Goal: Transaction & Acquisition: Book appointment/travel/reservation

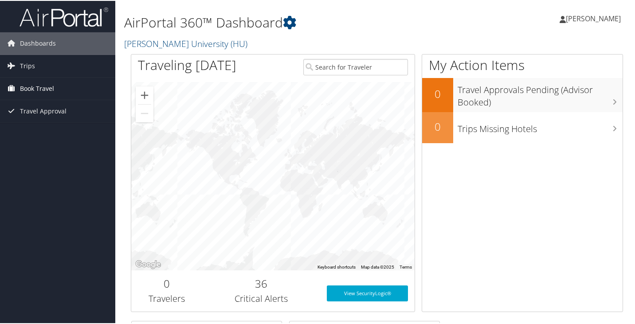
click at [35, 88] on span "Book Travel" at bounding box center [37, 88] width 34 height 22
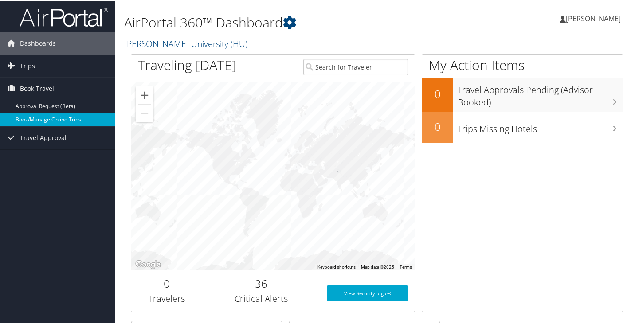
click at [59, 118] on link "Book/Manage Online Trips" at bounding box center [57, 118] width 115 height 13
